Goal: Task Accomplishment & Management: Complete application form

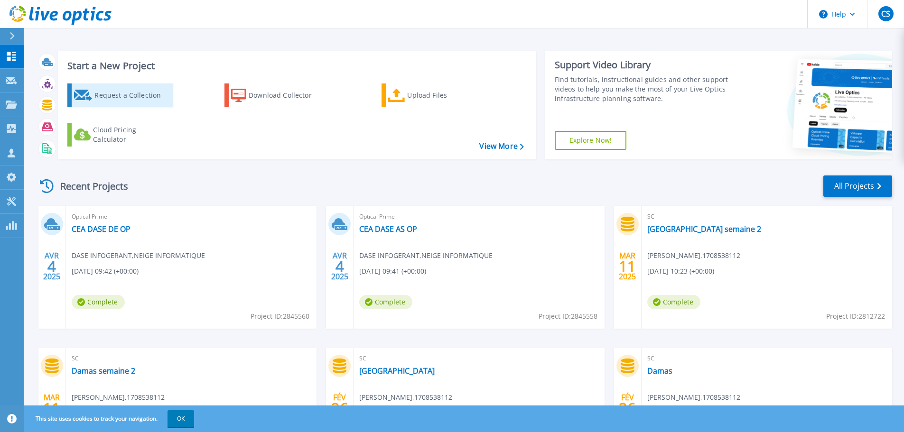
drag, startPoint x: 138, startPoint y: 94, endPoint x: 148, endPoint y: 98, distance: 10.5
click at [138, 94] on div "Request a Collection" at bounding box center [132, 95] width 76 height 19
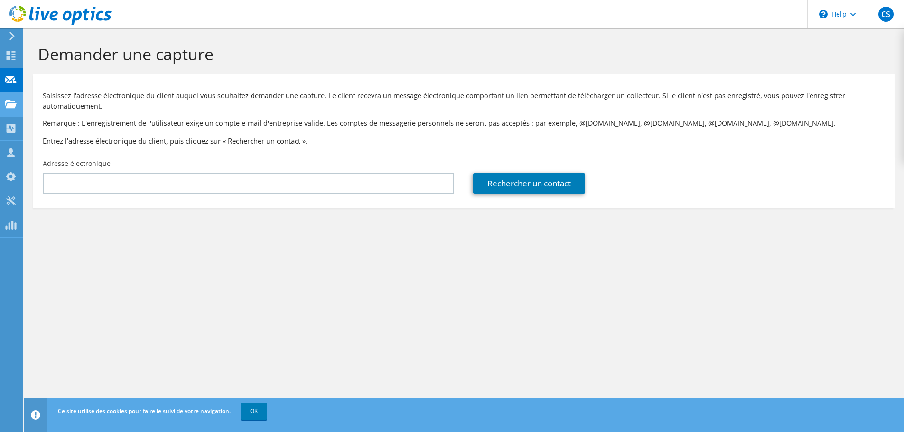
drag, startPoint x: 63, startPoint y: 93, endPoint x: 14, endPoint y: 106, distance: 50.5
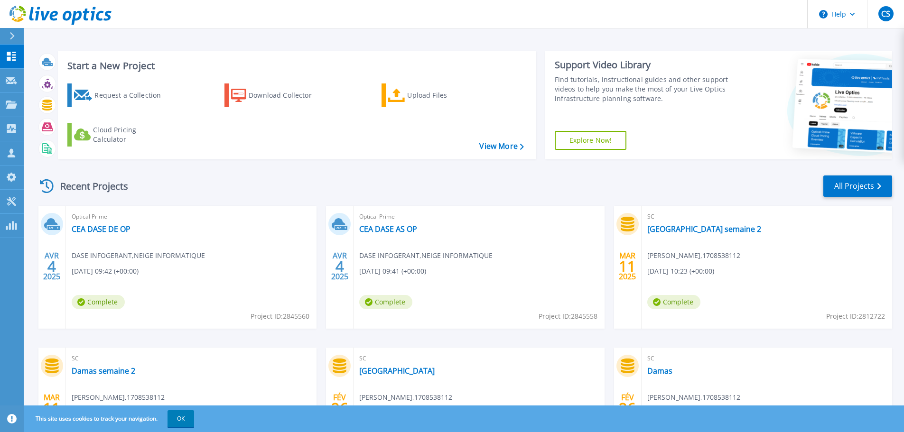
click at [118, 257] on span "DASE INFOGERANT , NEIGE INFORMATIQUE" at bounding box center [138, 256] width 133 height 10
click at [120, 95] on div "Request a Collection" at bounding box center [132, 95] width 76 height 19
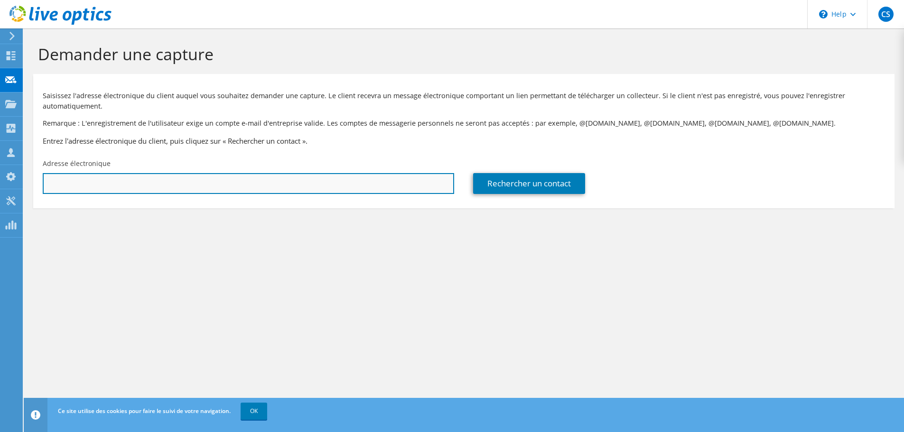
click at [327, 181] on input "text" at bounding box center [248, 183] width 411 height 21
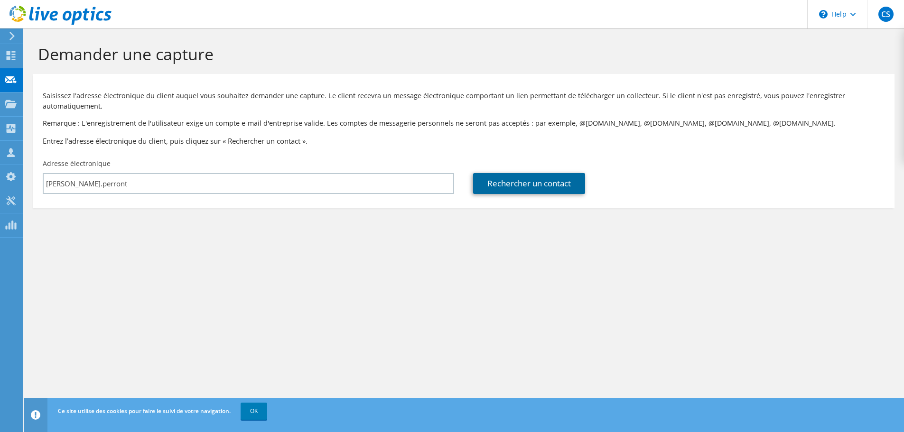
click at [490, 186] on link "Rechercher un contact" at bounding box center [529, 183] width 112 height 21
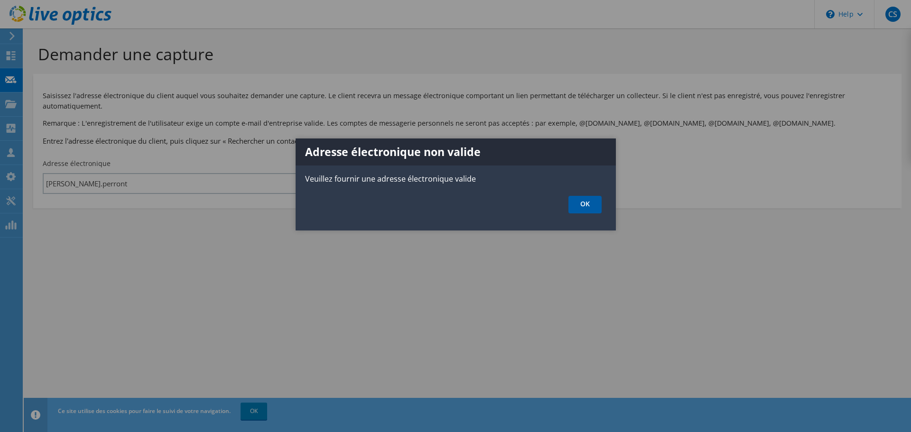
click at [591, 204] on link "OK" at bounding box center [585, 205] width 33 height 18
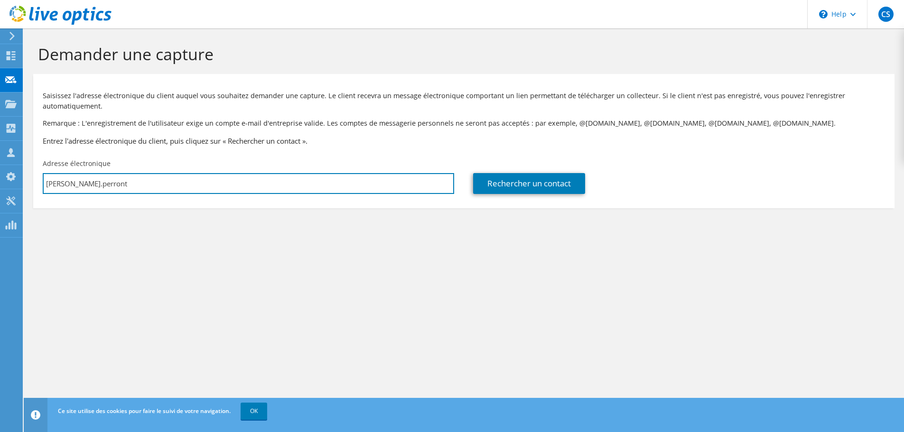
click at [150, 191] on input "laurent.perront" at bounding box center [248, 183] width 411 height 21
type input "laurent.perront@cea.fr"
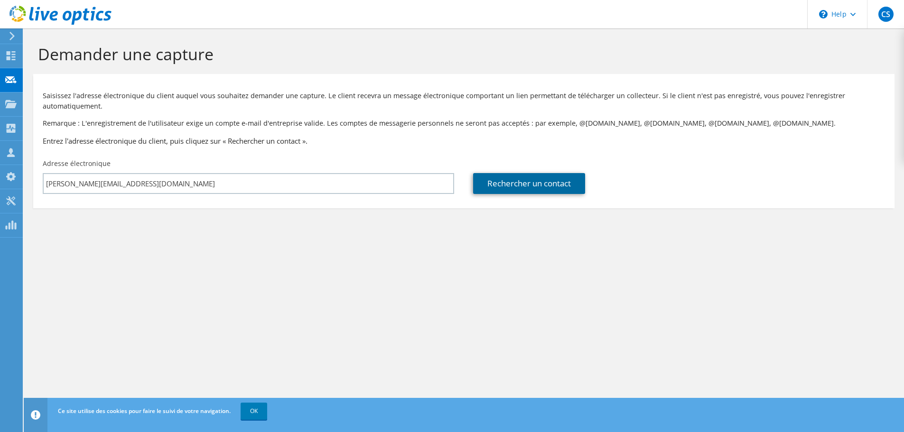
click at [492, 190] on link "Rechercher un contact" at bounding box center [529, 183] width 112 height 21
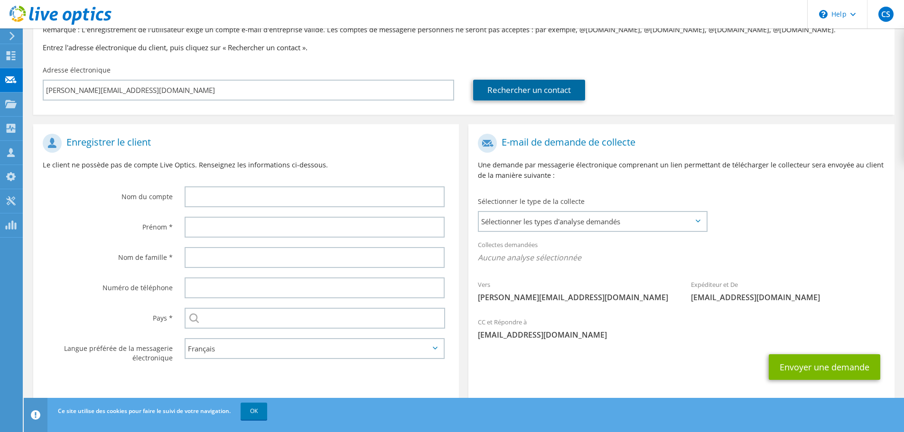
scroll to position [95, 0]
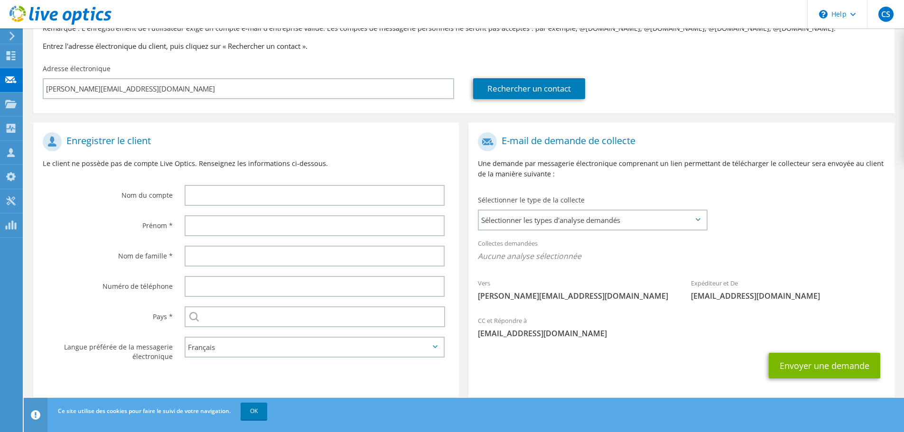
click at [307, 65] on div "Adresse électronique laurent.perront@cea.fr" at bounding box center [248, 81] width 430 height 45
